Goal: Task Accomplishment & Management: Use online tool/utility

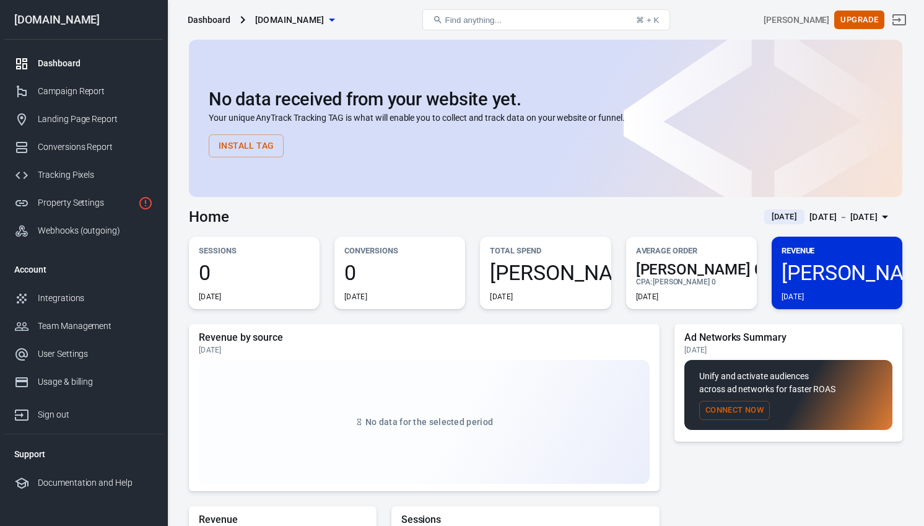
click at [416, 214] on div "Home [DATE] [DATE] － [DATE]" at bounding box center [545, 212] width 713 height 30
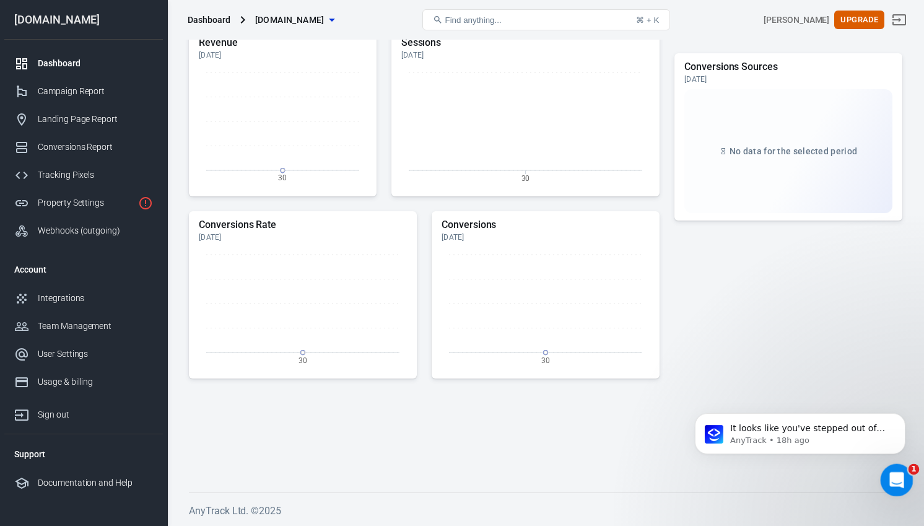
click at [888, 484] on icon "Open Intercom Messenger" at bounding box center [895, 478] width 20 height 20
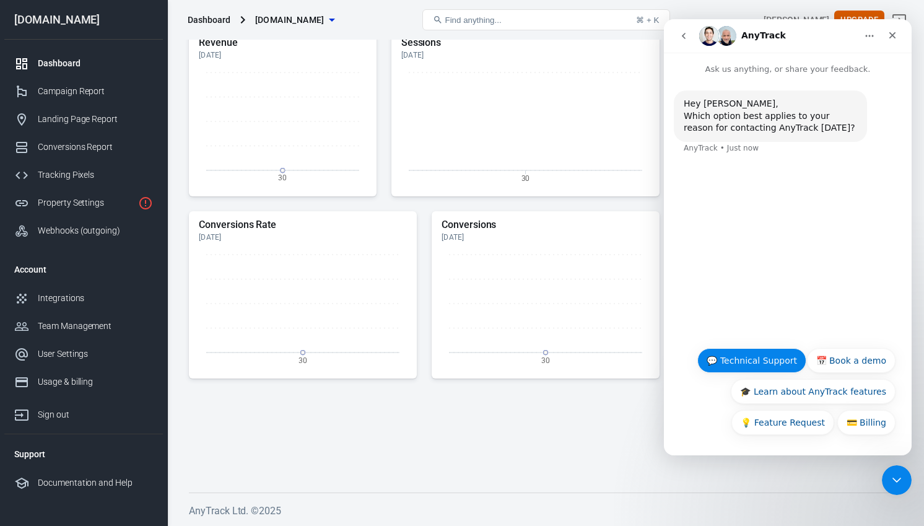
click at [781, 362] on button "💬 Technical Support" at bounding box center [751, 360] width 109 height 25
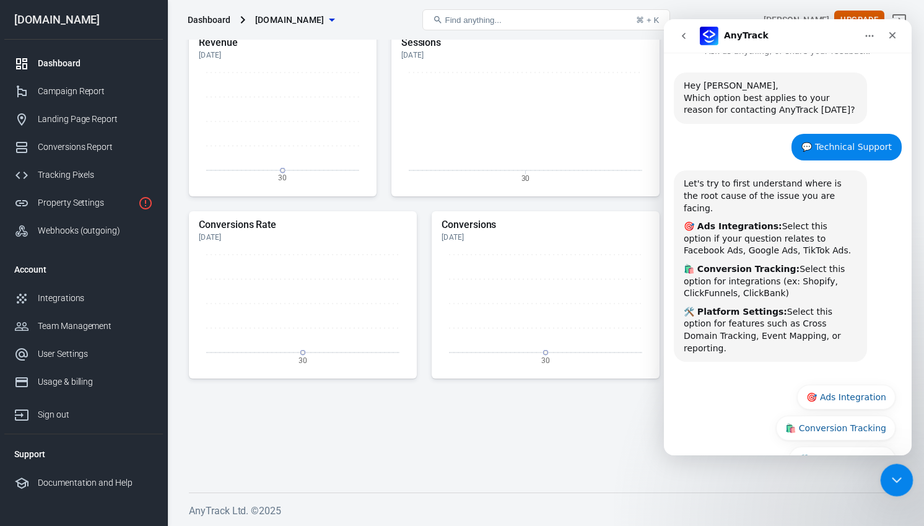
scroll to position [30, 0]
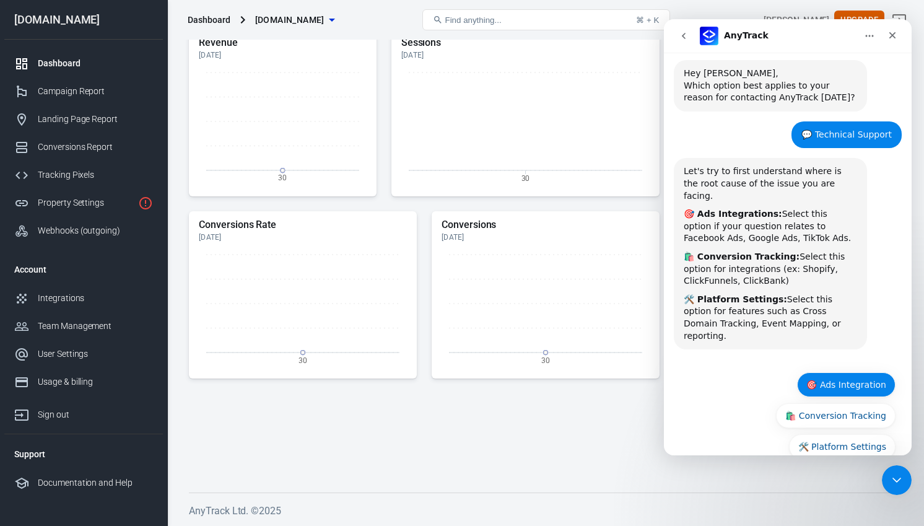
click at [849, 372] on button "🎯 Ads Integration" at bounding box center [846, 384] width 98 height 25
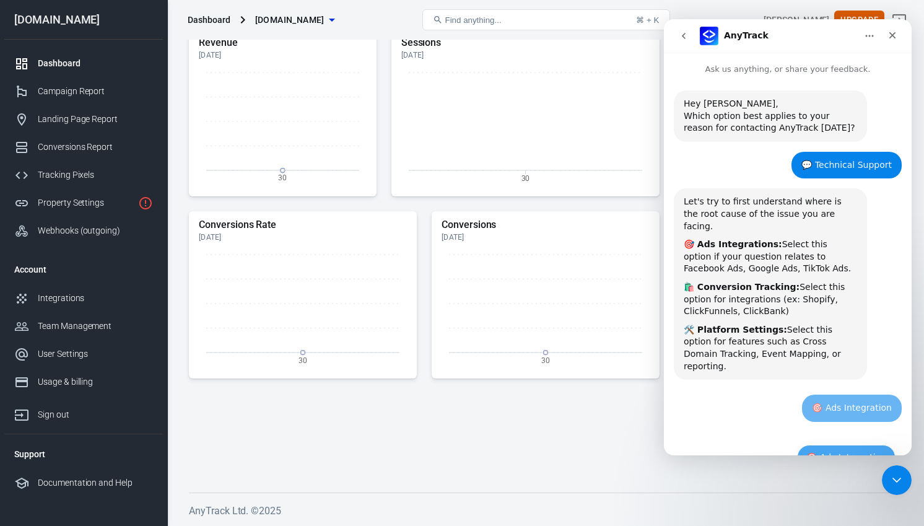
scroll to position [0, 0]
click at [687, 38] on icon "go back" at bounding box center [684, 36] width 10 height 10
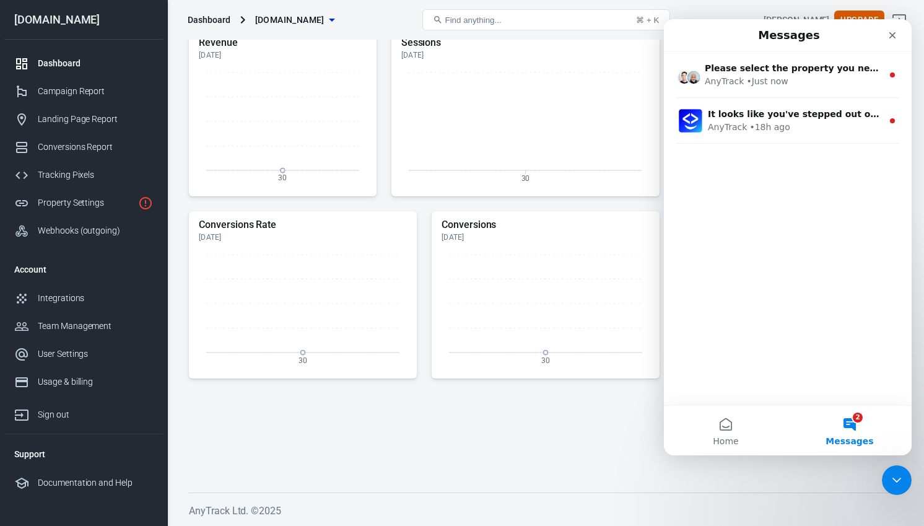
click at [861, 429] on button "2 Messages" at bounding box center [850, 431] width 124 height 50
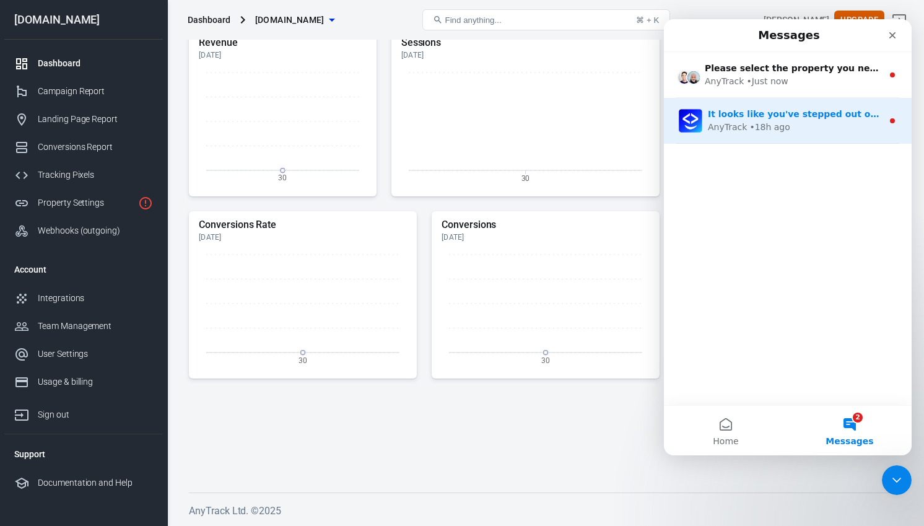
click at [830, 119] on div "It looks like you've stepped out of the chat so I will close the conversation. …" at bounding box center [795, 114] width 175 height 13
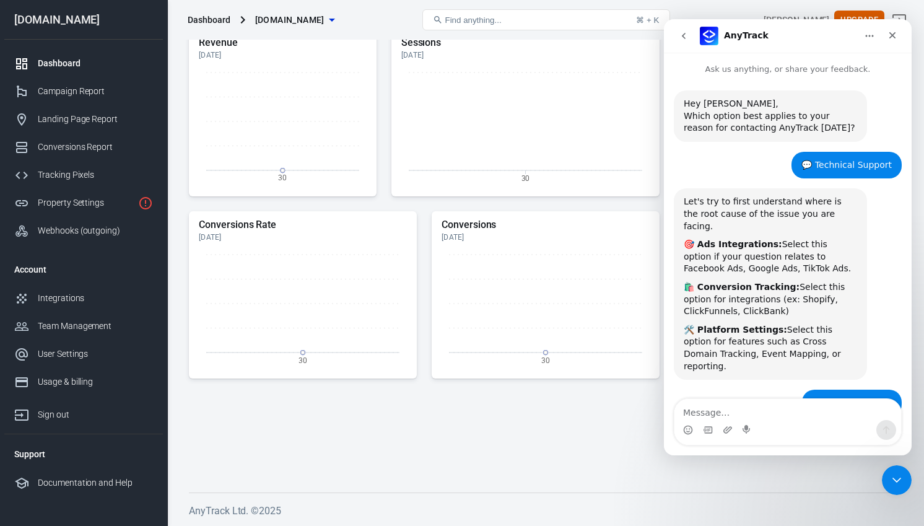
scroll to position [37, 0]
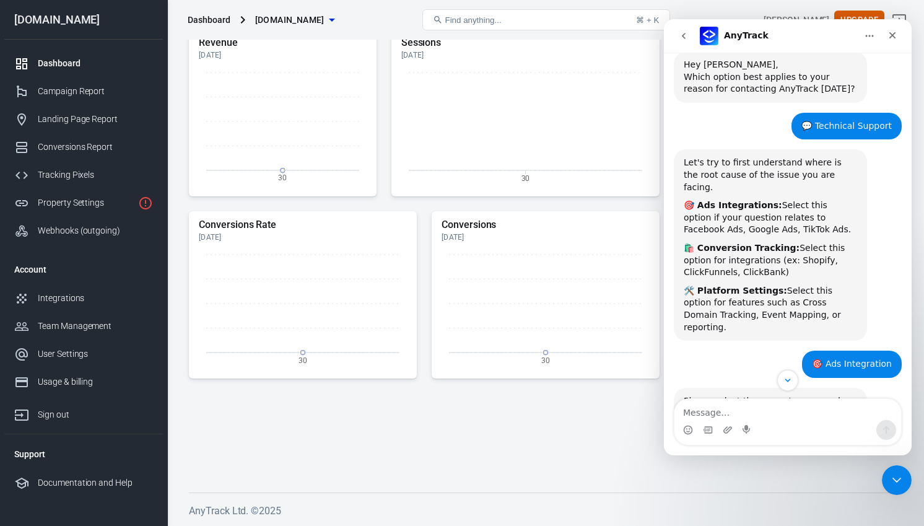
click at [786, 350] on div "🎯 Ads Integration [PERSON_NAME] • 18h ago" at bounding box center [788, 368] width 228 height 37
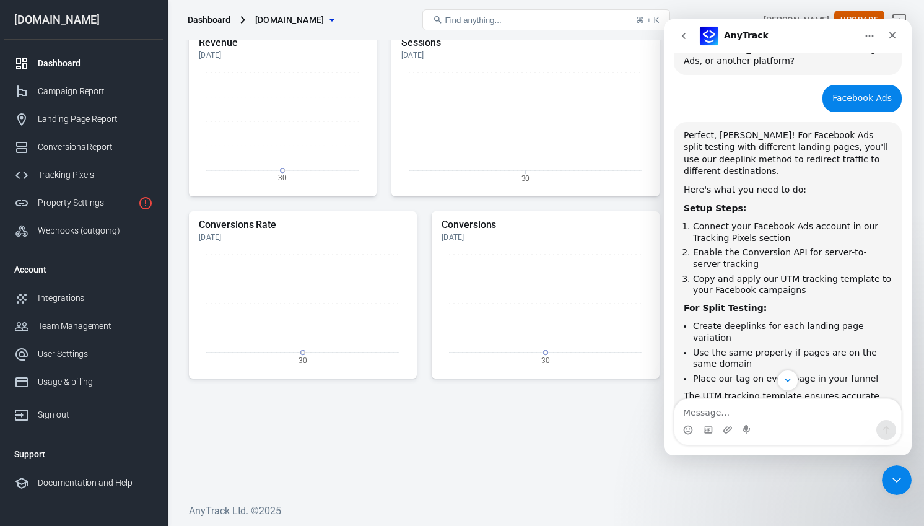
scroll to position [788, 0]
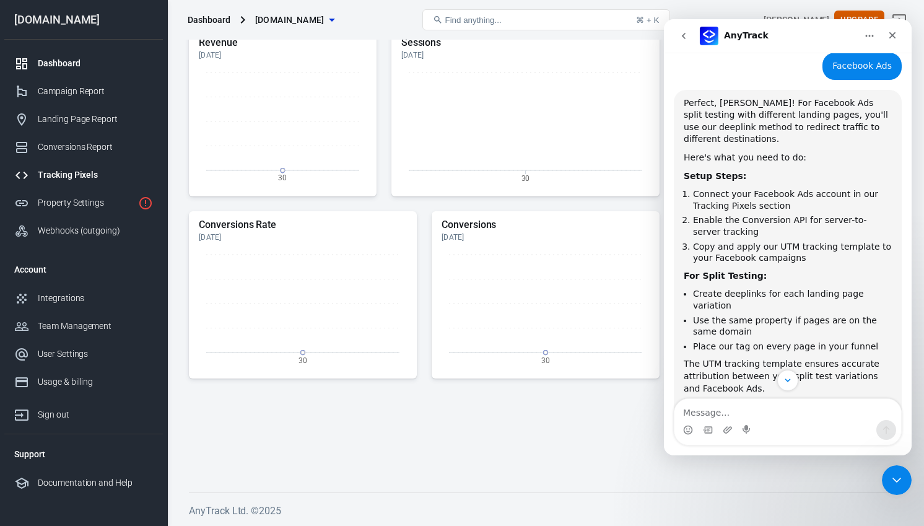
click at [94, 169] on div "Tracking Pixels" at bounding box center [95, 174] width 115 height 13
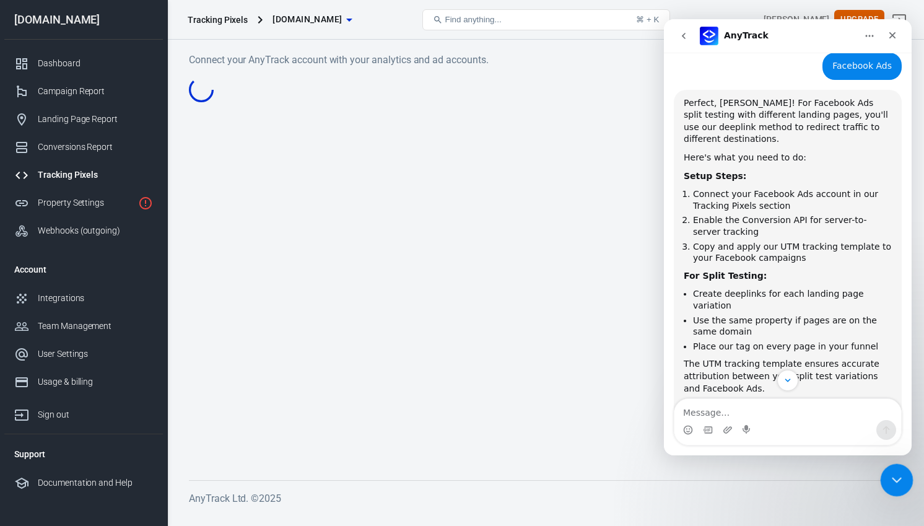
click at [894, 477] on icon "Close Intercom Messenger" at bounding box center [894, 478] width 15 height 15
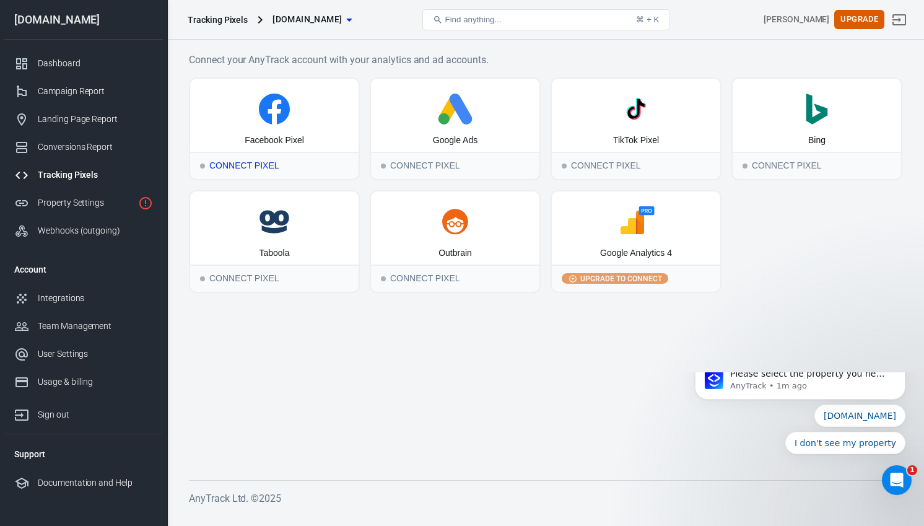
click at [281, 141] on div "Facebook Pixel" at bounding box center [274, 140] width 59 height 12
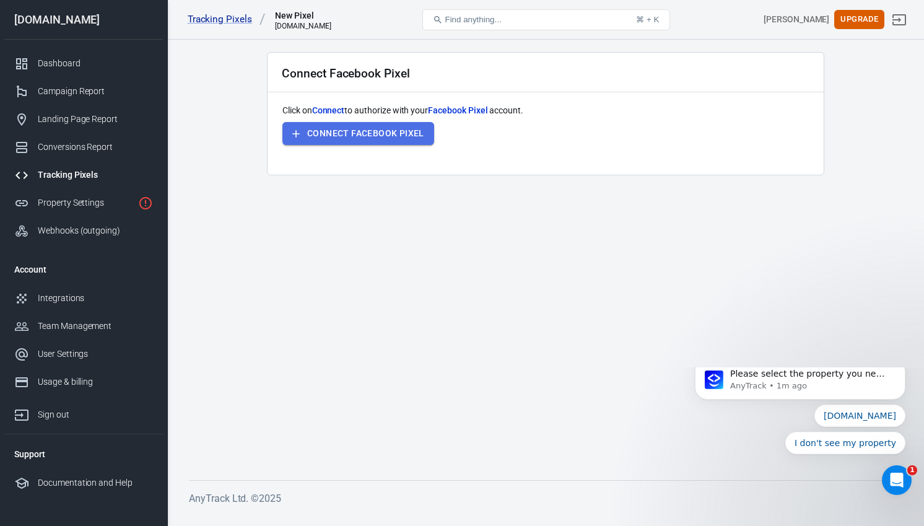
click at [378, 137] on button "Connect Facebook Pixel" at bounding box center [358, 133] width 152 height 23
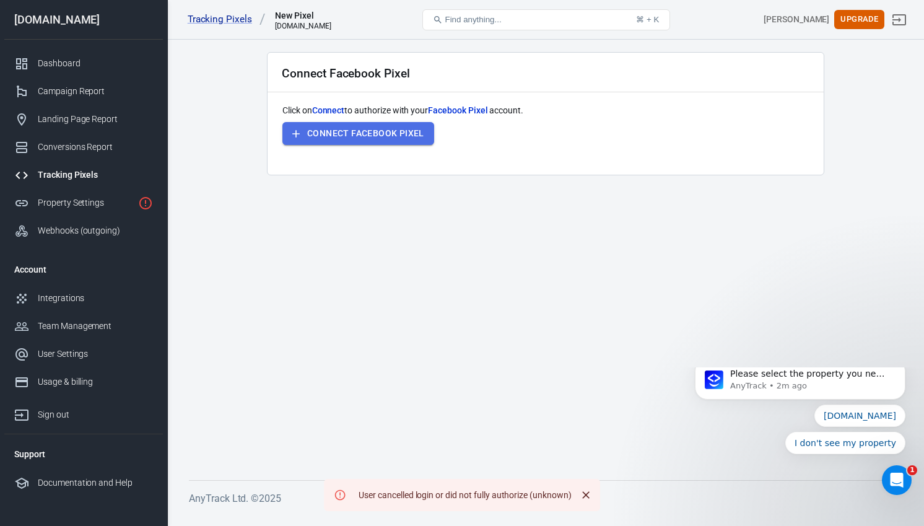
click at [375, 137] on button "Connect Facebook Pixel" at bounding box center [358, 133] width 152 height 23
click at [389, 267] on main "Connect Facebook Pixel Click on Connect to authorize with your Facebook Pixel a…" at bounding box center [545, 256] width 713 height 408
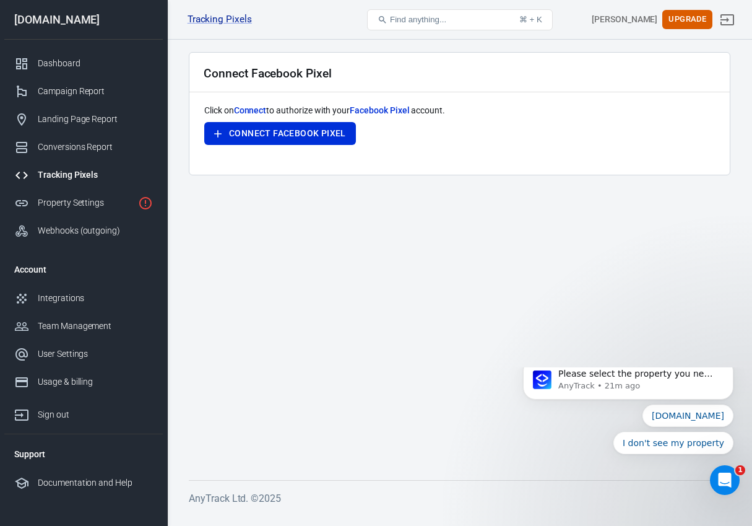
click at [345, 268] on main "Connect Facebook Pixel Click on Connect to authorize with your Facebook Pixel a…" at bounding box center [460, 256] width 542 height 408
